Goal: Complete application form

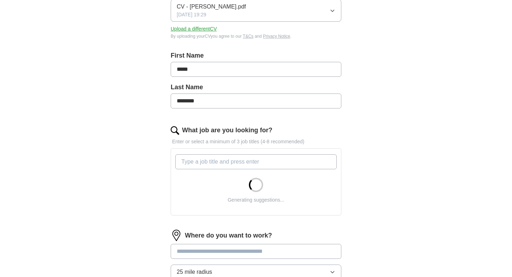
scroll to position [121, 0]
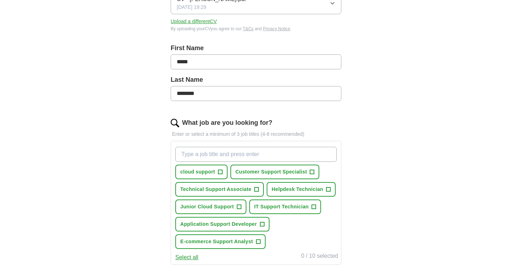
click at [327, 189] on span "+" at bounding box center [328, 190] width 4 height 6
click at [240, 207] on span "+" at bounding box center [239, 207] width 4 height 6
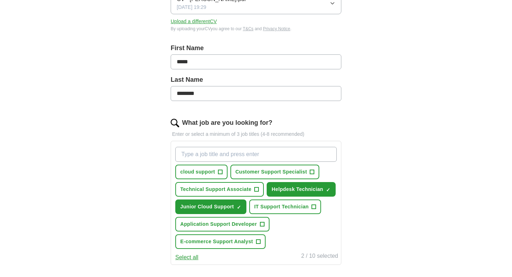
click at [315, 205] on span "+" at bounding box center [314, 207] width 4 height 6
click at [257, 190] on span "+" at bounding box center [257, 190] width 4 height 6
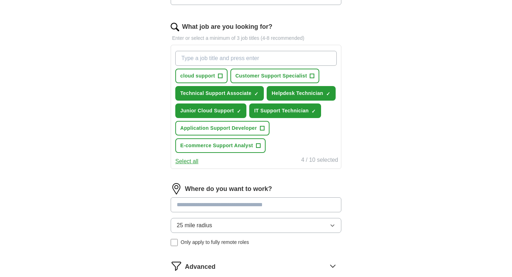
scroll to position [263, 0]
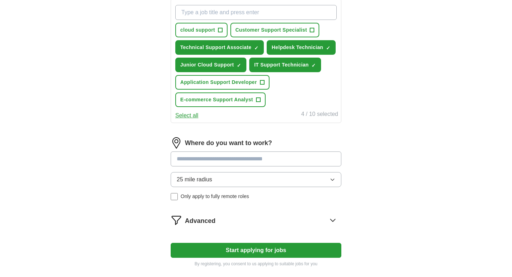
click at [261, 157] on input at bounding box center [256, 159] width 171 height 15
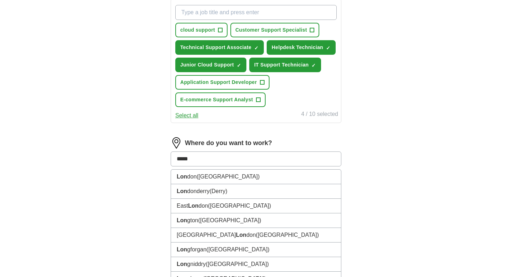
type input "******"
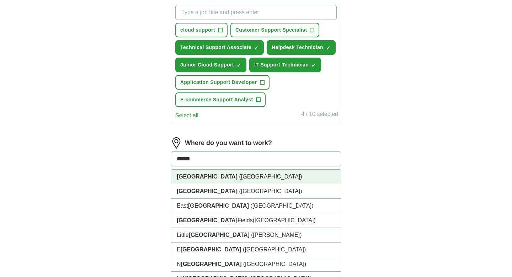
click at [254, 182] on li "[GEOGRAPHIC_DATA] ([GEOGRAPHIC_DATA])" at bounding box center [256, 177] width 170 height 15
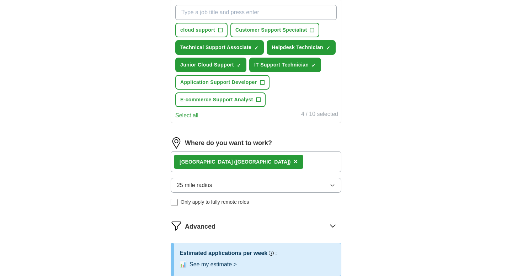
click at [185, 187] on span "25 mile radius" at bounding box center [195, 185] width 36 height 9
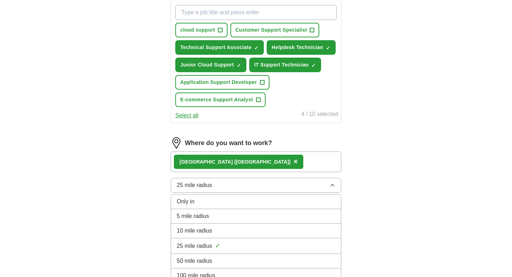
click at [196, 228] on span "10 mile radius" at bounding box center [195, 231] width 36 height 9
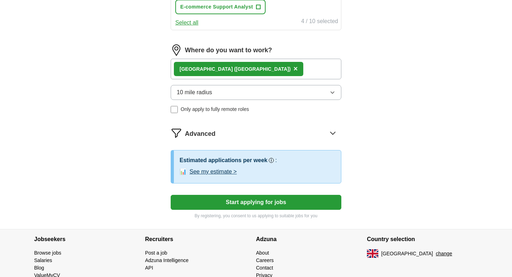
scroll to position [364, 0]
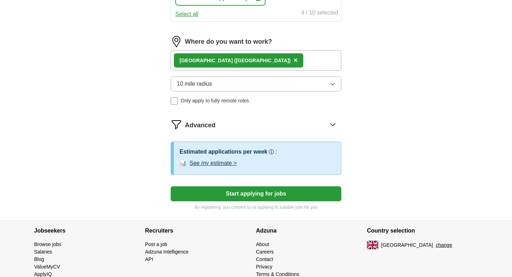
click at [333, 128] on icon at bounding box center [332, 124] width 11 height 11
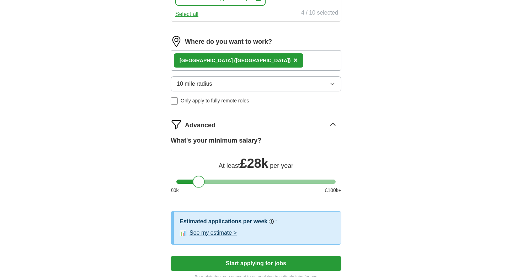
drag, startPoint x: 183, startPoint y: 182, endPoint x: 199, endPoint y: 184, distance: 16.4
click at [199, 184] on div at bounding box center [199, 182] width 12 height 12
click at [200, 183] on div at bounding box center [199, 182] width 12 height 12
click at [298, 200] on span "Our best guess based on live jobs [DATE], and others like you." at bounding box center [290, 206] width 94 height 13
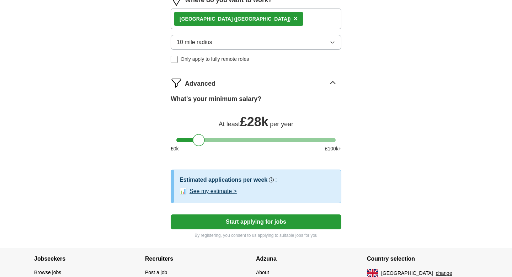
scroll to position [409, 0]
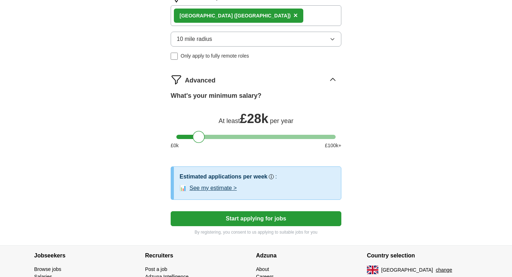
click at [320, 222] on button "Start applying for jobs" at bounding box center [256, 218] width 171 height 15
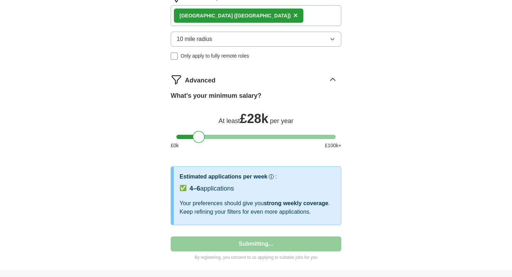
select select "**"
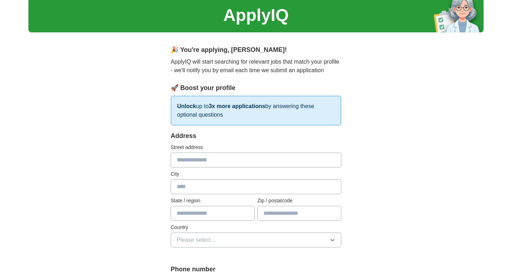
scroll to position [0, 0]
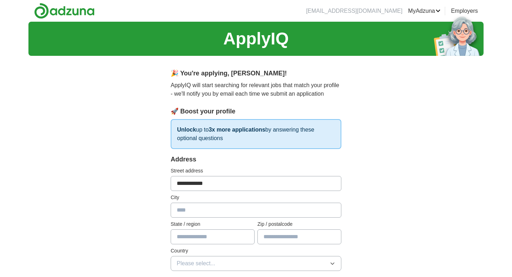
type input "**********"
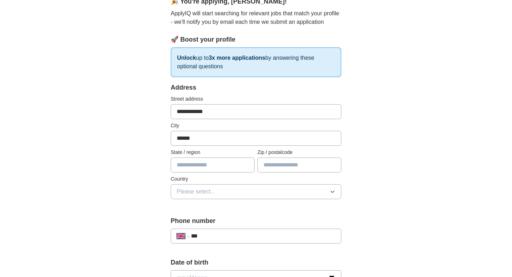
scroll to position [102, 0]
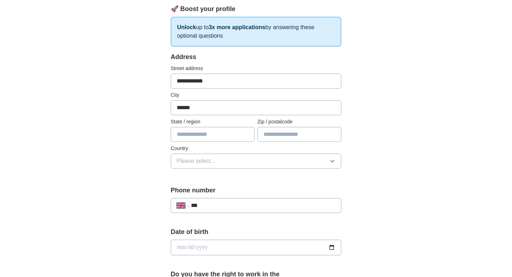
type input "******"
click at [227, 160] on button "Please select..." at bounding box center [256, 161] width 171 height 15
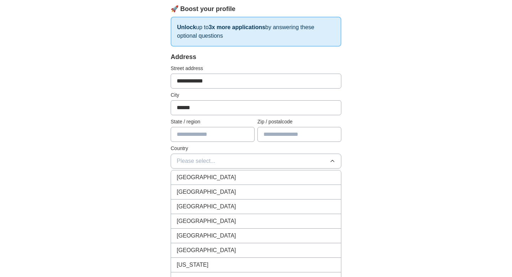
click at [223, 176] on div "[GEOGRAPHIC_DATA]" at bounding box center [256, 177] width 159 height 9
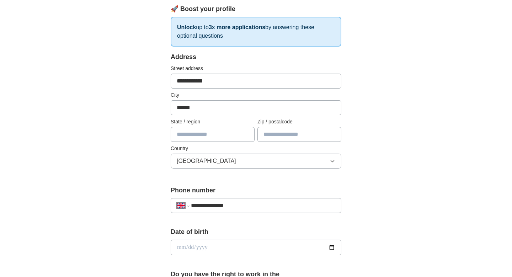
type input "**********"
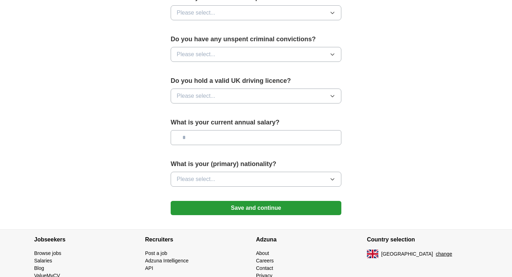
click at [225, 98] on button "Please select..." at bounding box center [256, 96] width 171 height 15
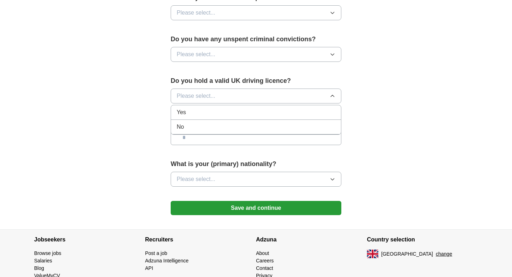
click at [215, 114] on div "Yes" at bounding box center [256, 112] width 159 height 9
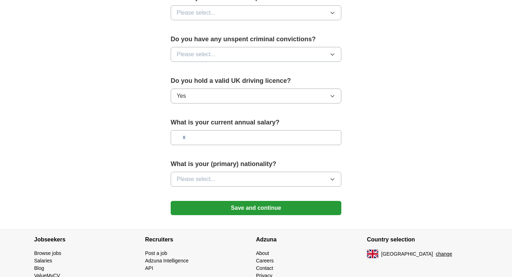
click at [227, 56] on button "Please select..." at bounding box center [256, 54] width 171 height 15
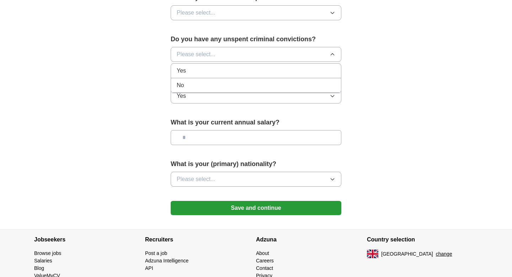
click at [220, 82] on div "No" at bounding box center [256, 85] width 159 height 9
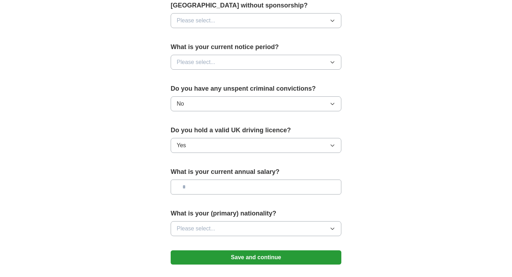
scroll to position [375, 0]
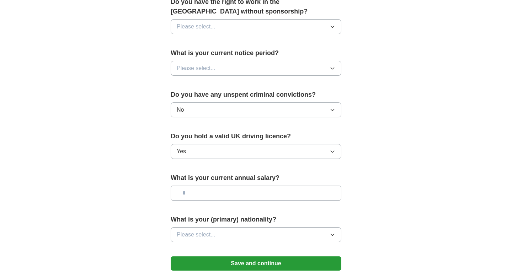
click at [244, 66] on button "Please select..." at bounding box center [256, 68] width 171 height 15
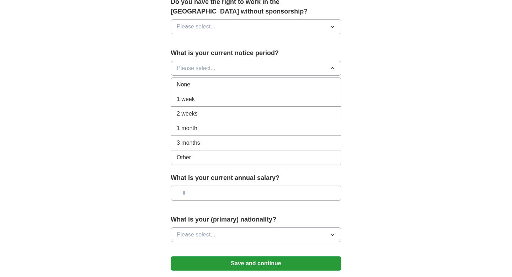
click at [224, 103] on div "1 week" at bounding box center [256, 99] width 159 height 9
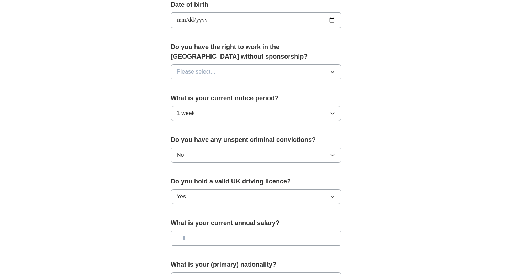
scroll to position [316, 0]
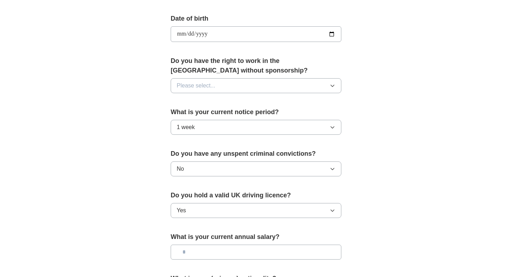
click at [251, 89] on button "Please select..." at bounding box center [256, 85] width 171 height 15
click at [239, 103] on div "Yes" at bounding box center [256, 102] width 159 height 9
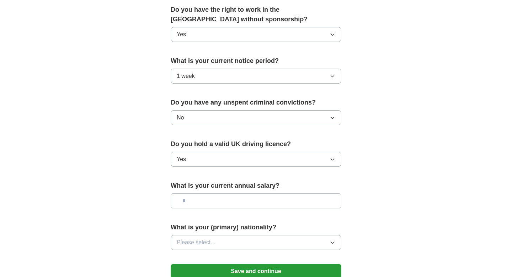
scroll to position [405, 0]
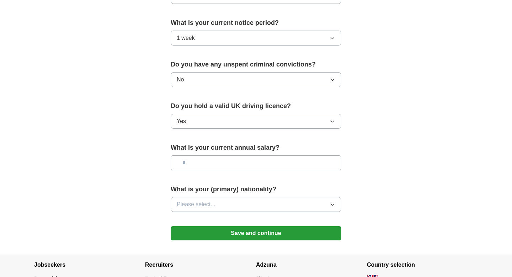
click at [233, 162] on input "text" at bounding box center [256, 162] width 171 height 15
type input "*******"
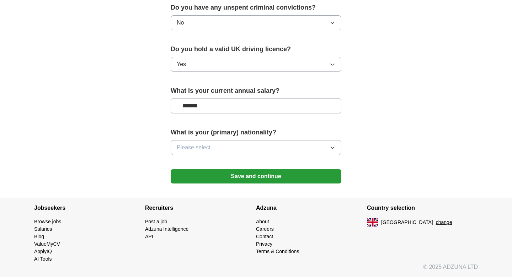
scroll to position [463, 0]
click at [235, 144] on button "Please select..." at bounding box center [256, 147] width 171 height 15
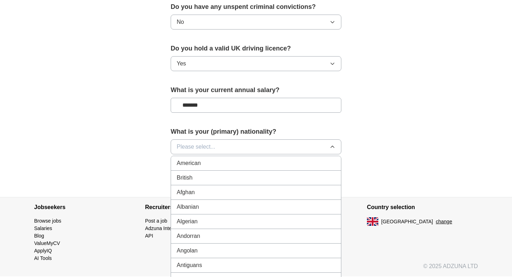
click at [225, 177] on div "British" at bounding box center [256, 178] width 159 height 9
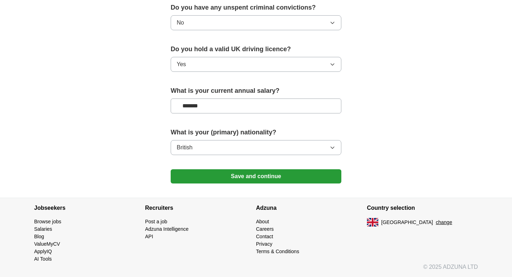
click at [264, 176] on button "Save and continue" at bounding box center [256, 176] width 171 height 14
